Goal: Task Accomplishment & Management: Manage account settings

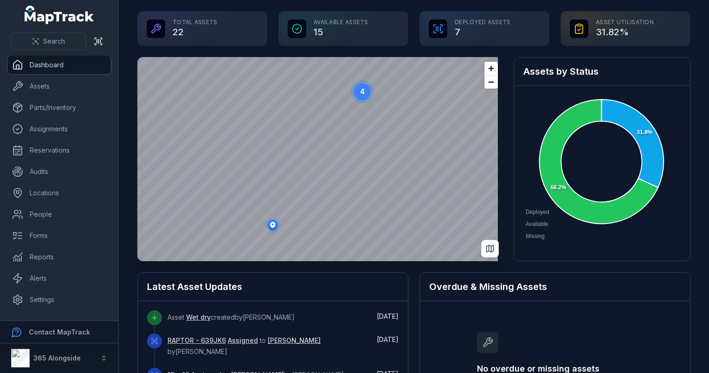
drag, startPoint x: 48, startPoint y: 61, endPoint x: 75, endPoint y: 65, distance: 27.2
click at [48, 61] on link "Dashboard" at bounding box center [59, 65] width 104 height 19
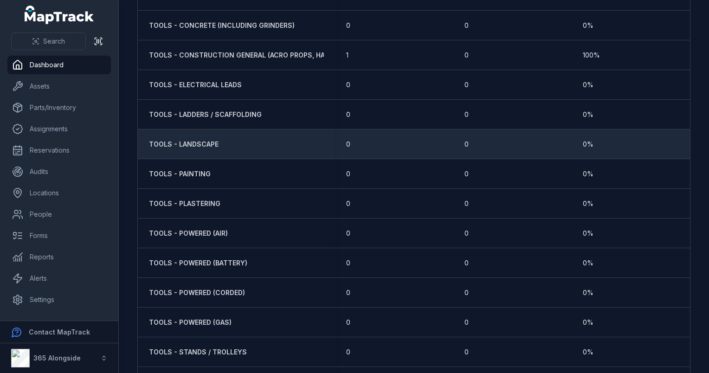
scroll to position [1207, 0]
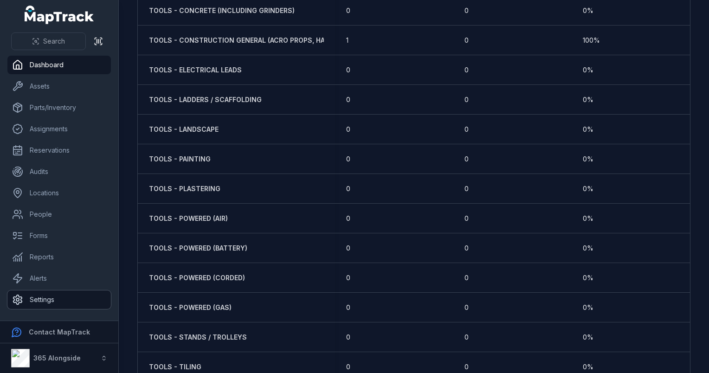
click at [47, 298] on link "Settings" at bounding box center [59, 300] width 104 height 19
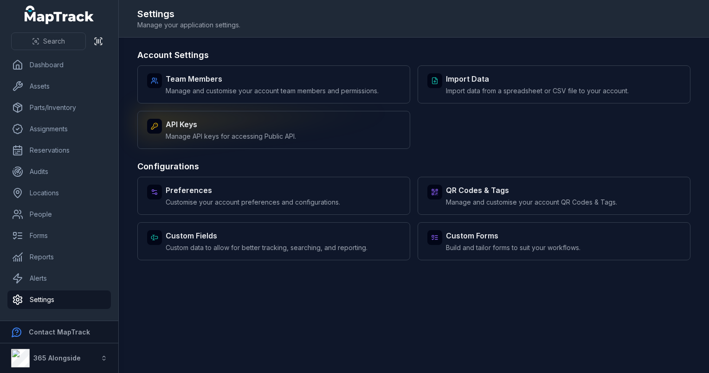
click at [196, 138] on span "Manage API keys for accessing Public API." at bounding box center [231, 136] width 130 height 9
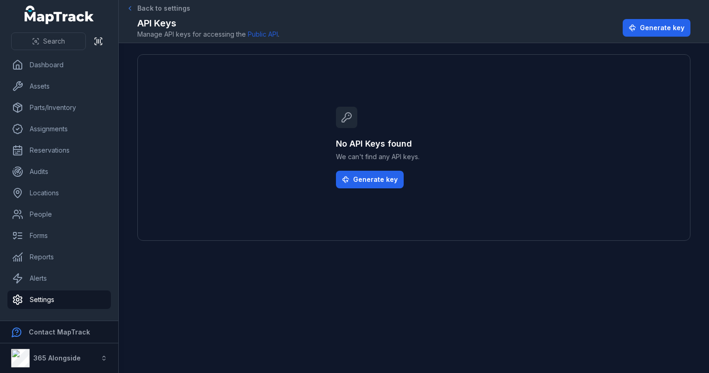
click at [142, 9] on span "Back to settings" at bounding box center [163, 8] width 53 height 9
